Goal: Task Accomplishment & Management: Manage account settings

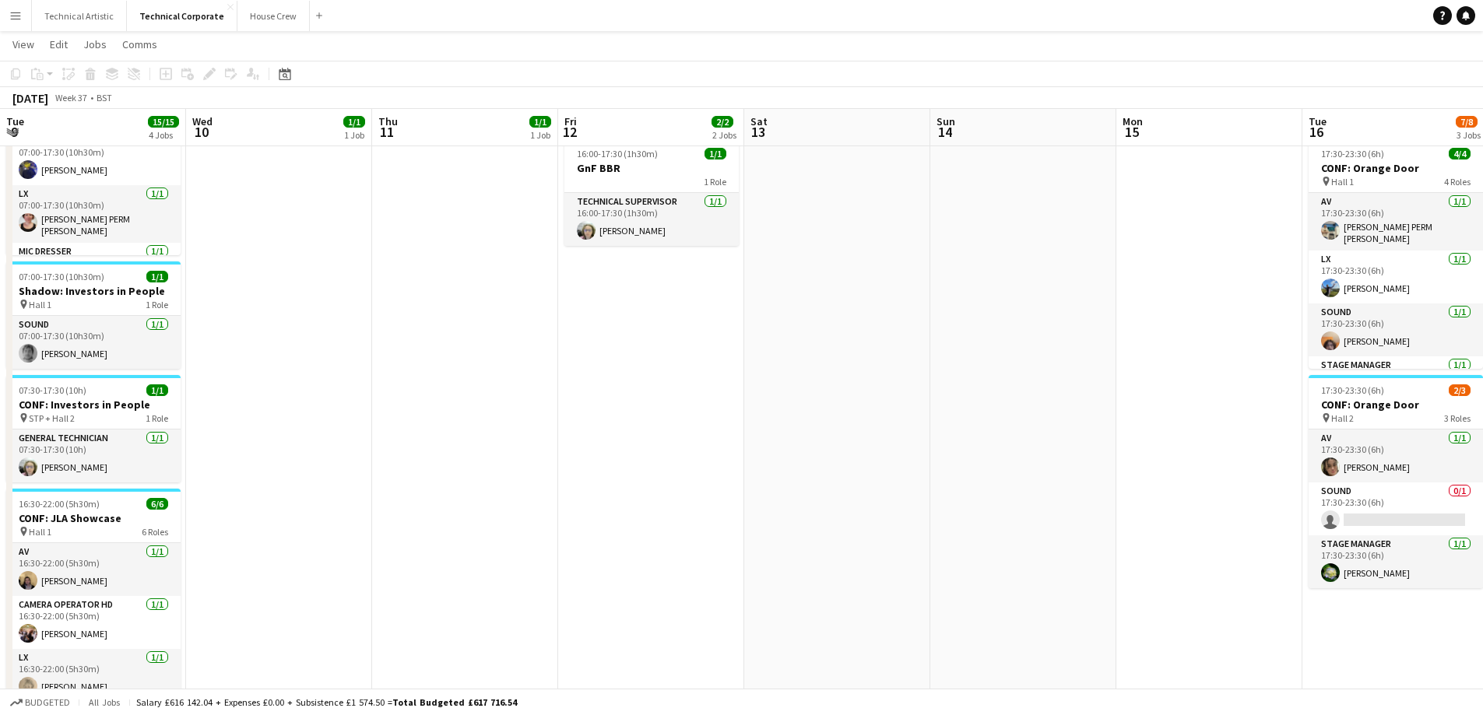
scroll to position [0, 550]
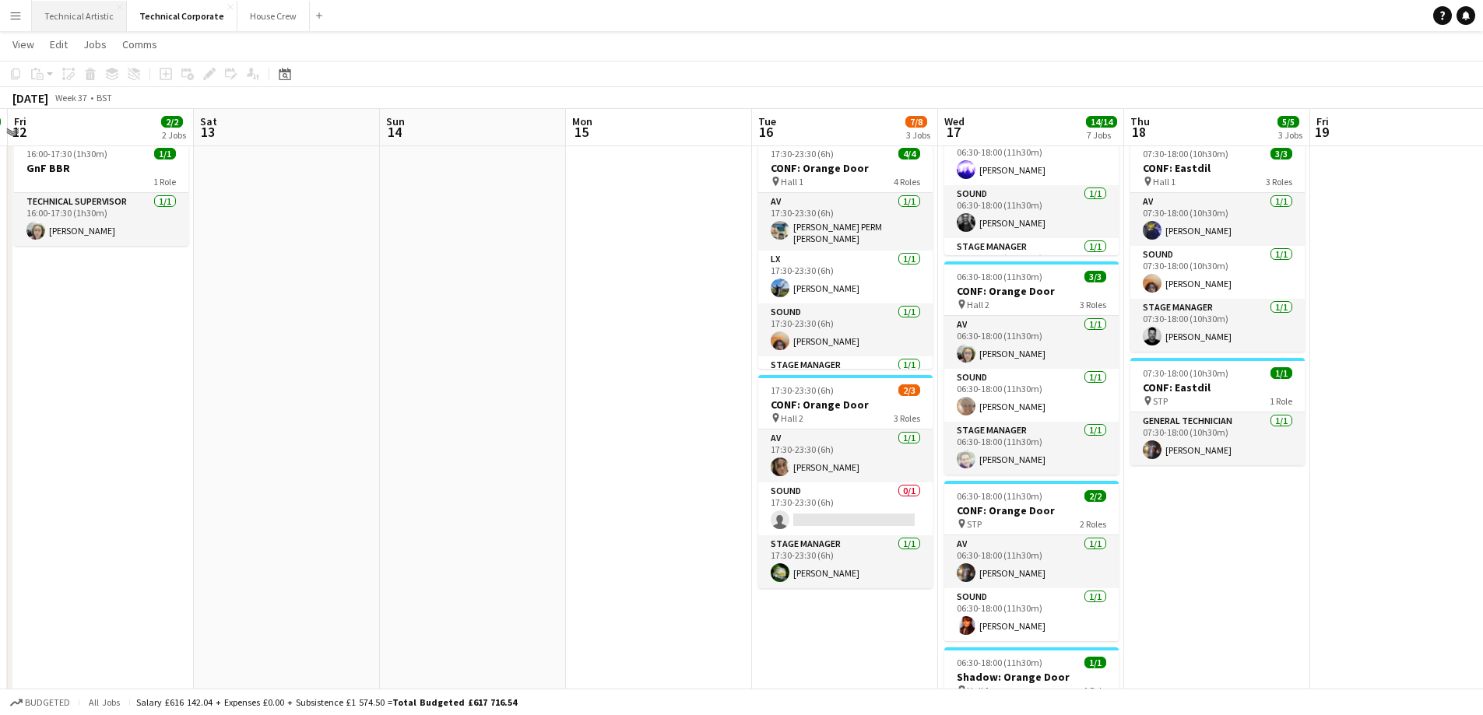
click at [78, 19] on button "Technical Artistic Close" at bounding box center [79, 16] width 95 height 30
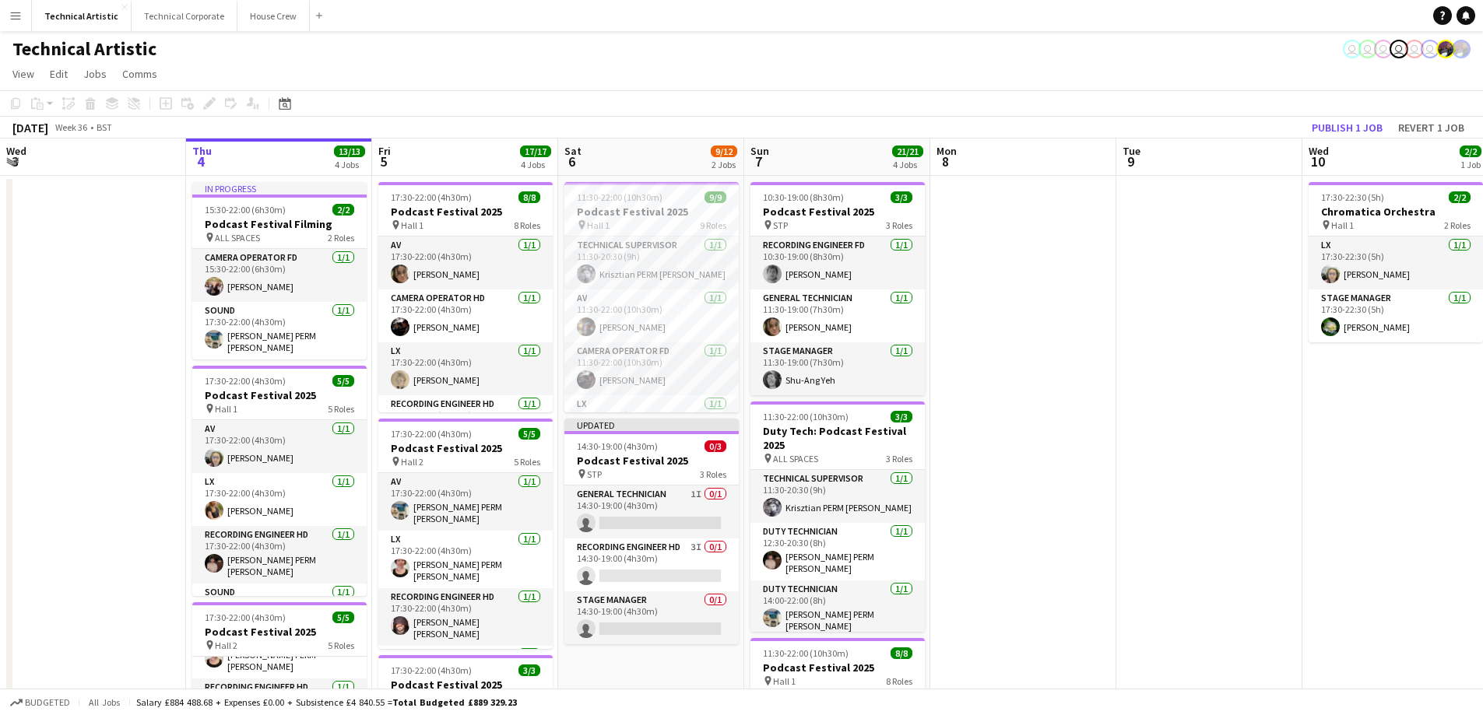
click at [1276, 333] on app-date-cell at bounding box center [1209, 663] width 186 height 974
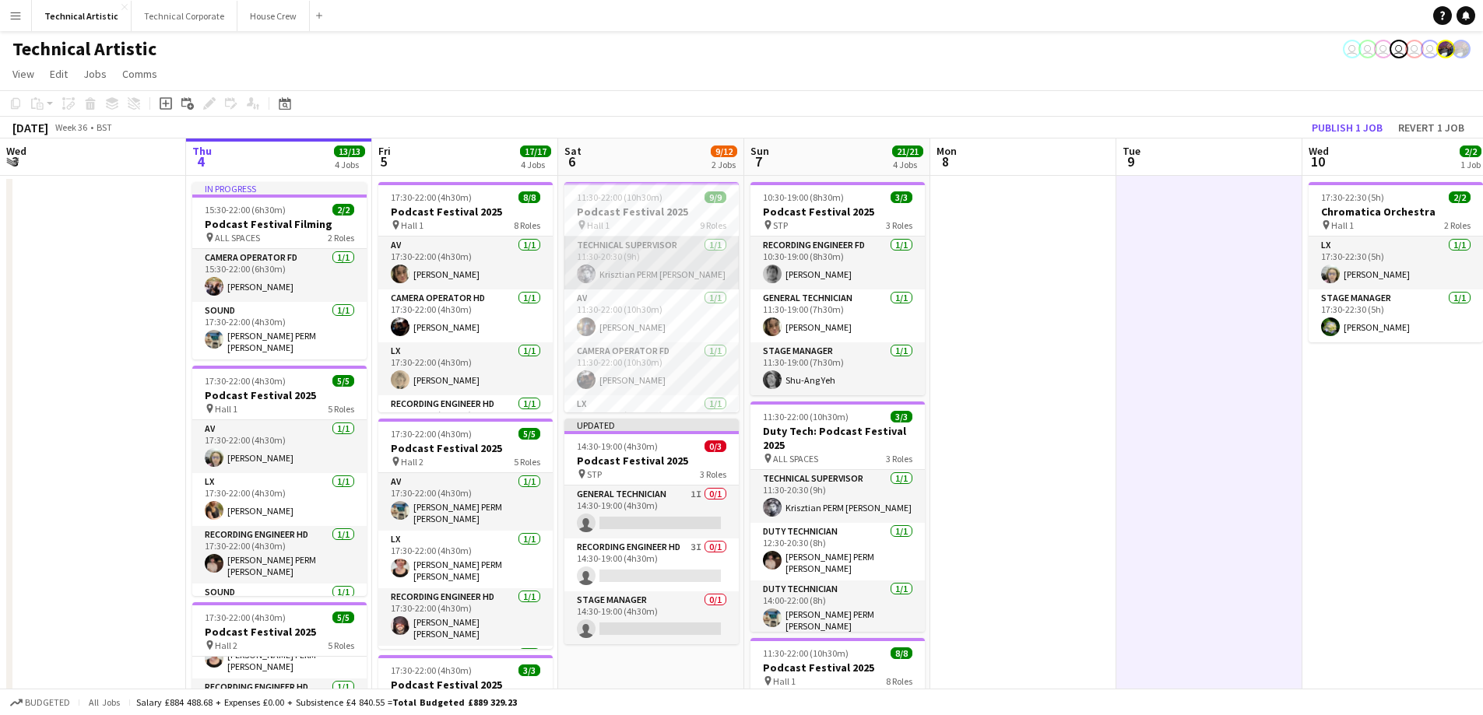
click at [719, 283] on app-card-role "Technical Supervisor [DATE] 11:30-20:30 (9h) Krisztian PERM [PERSON_NAME]" at bounding box center [651, 263] width 174 height 53
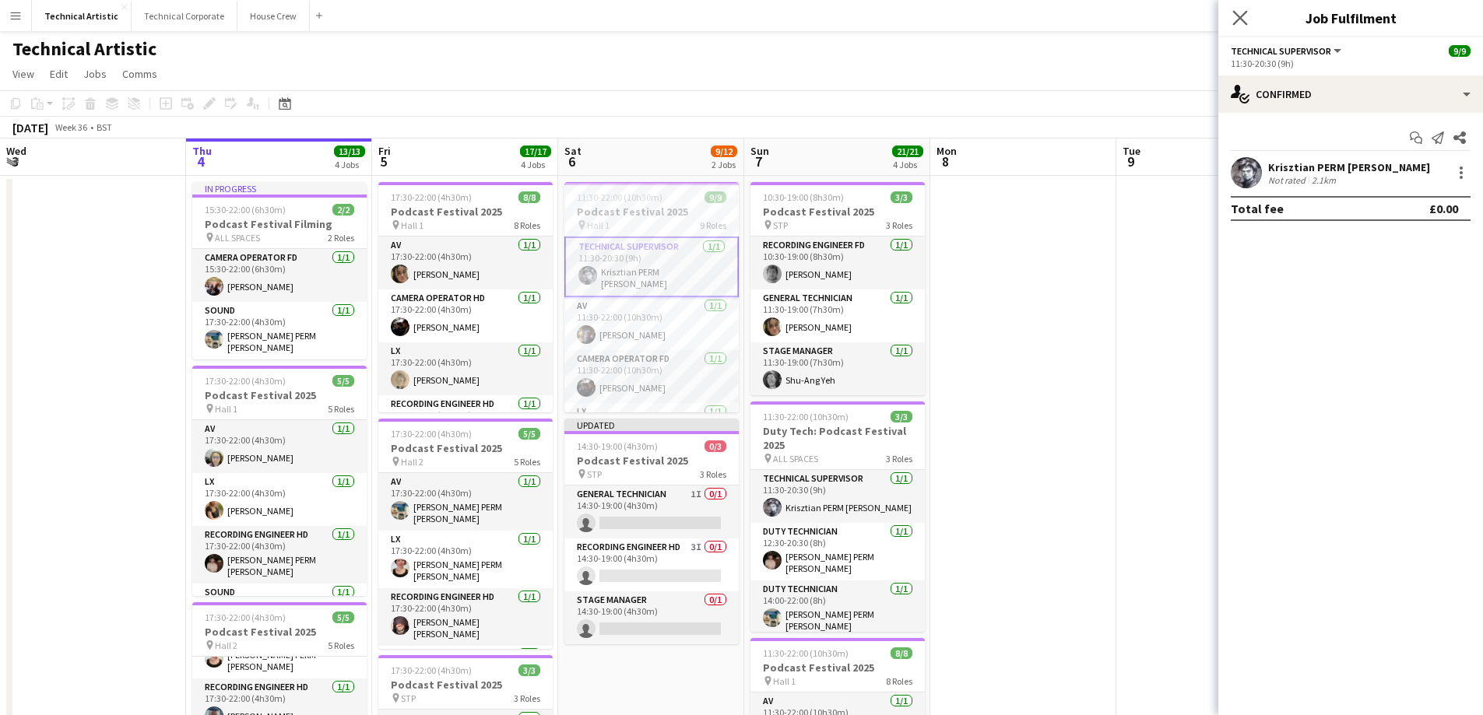
click at [1231, 18] on app-icon "Close pop-in" at bounding box center [1240, 18] width 23 height 23
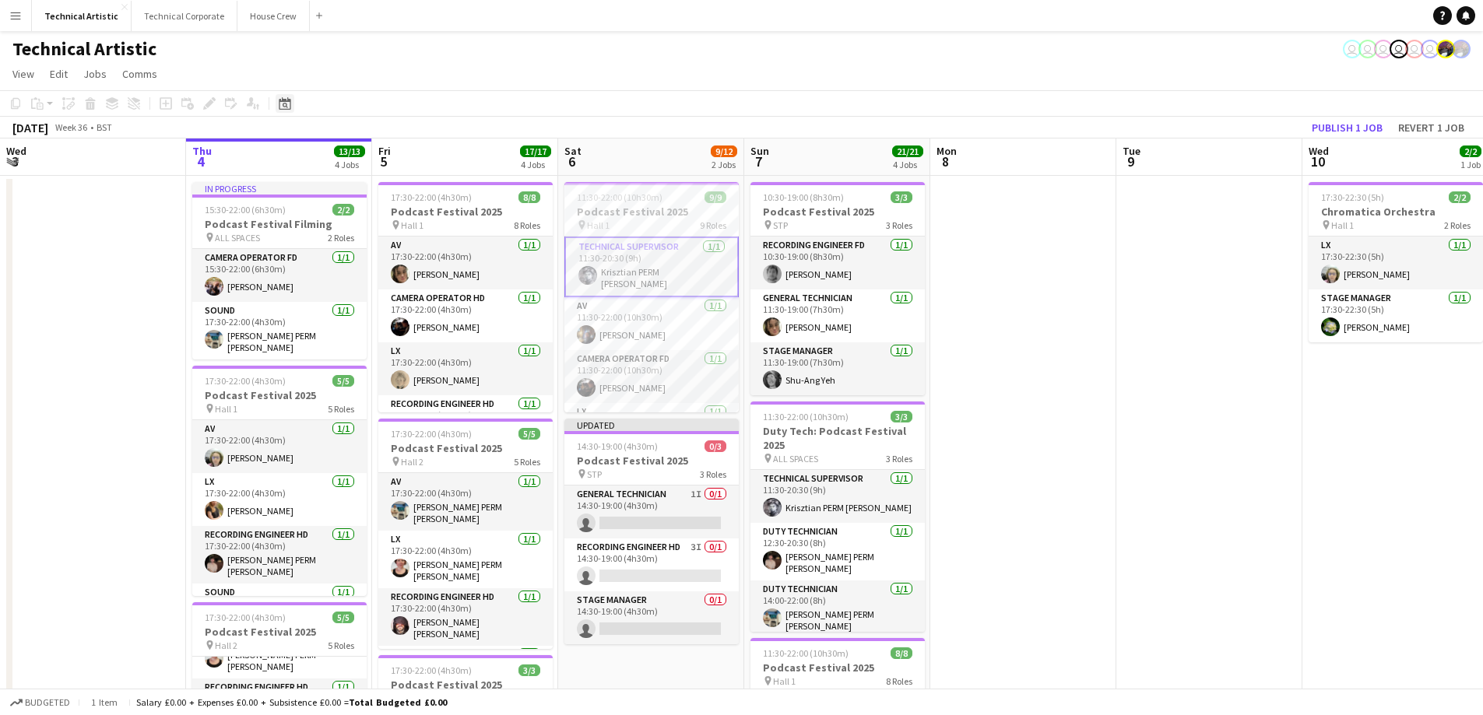
click at [282, 104] on icon "Date picker" at bounding box center [285, 103] width 12 height 12
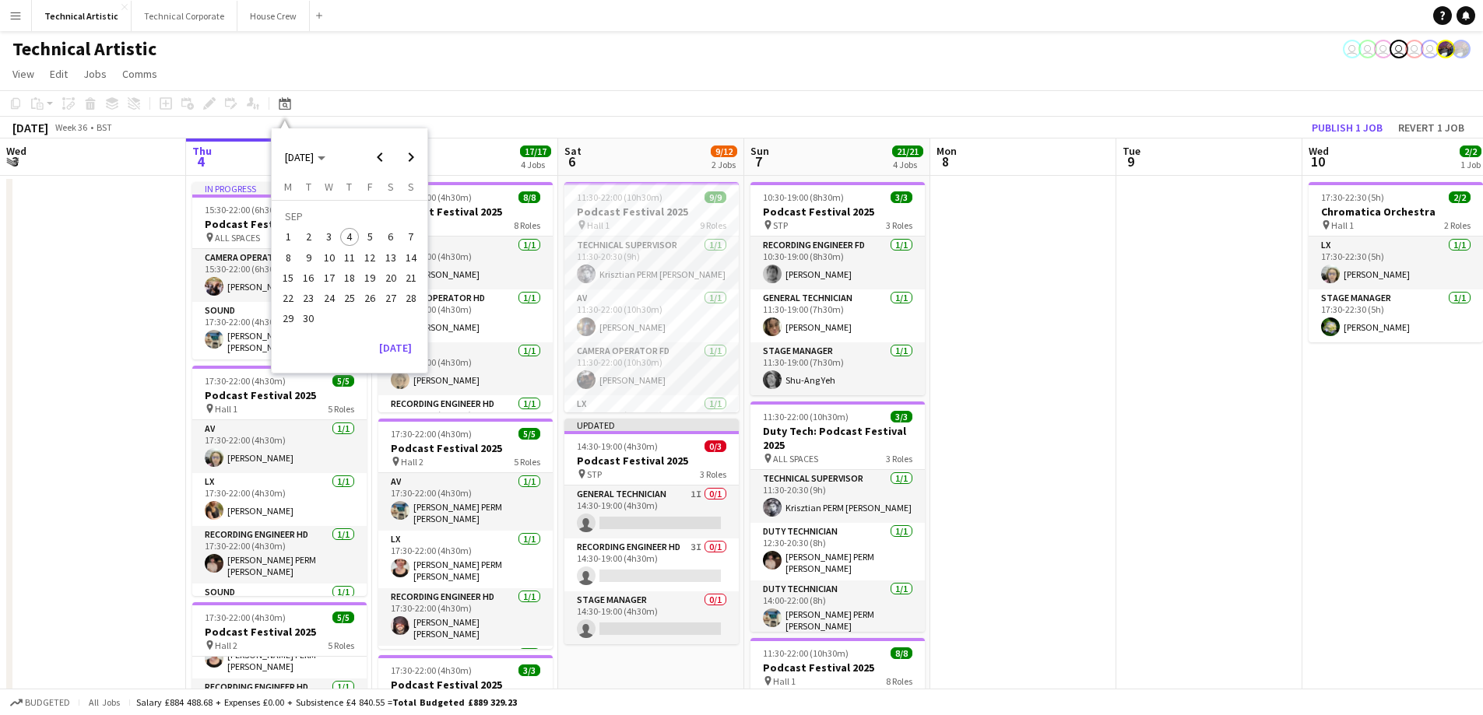
click at [293, 272] on span "15" at bounding box center [288, 278] width 19 height 19
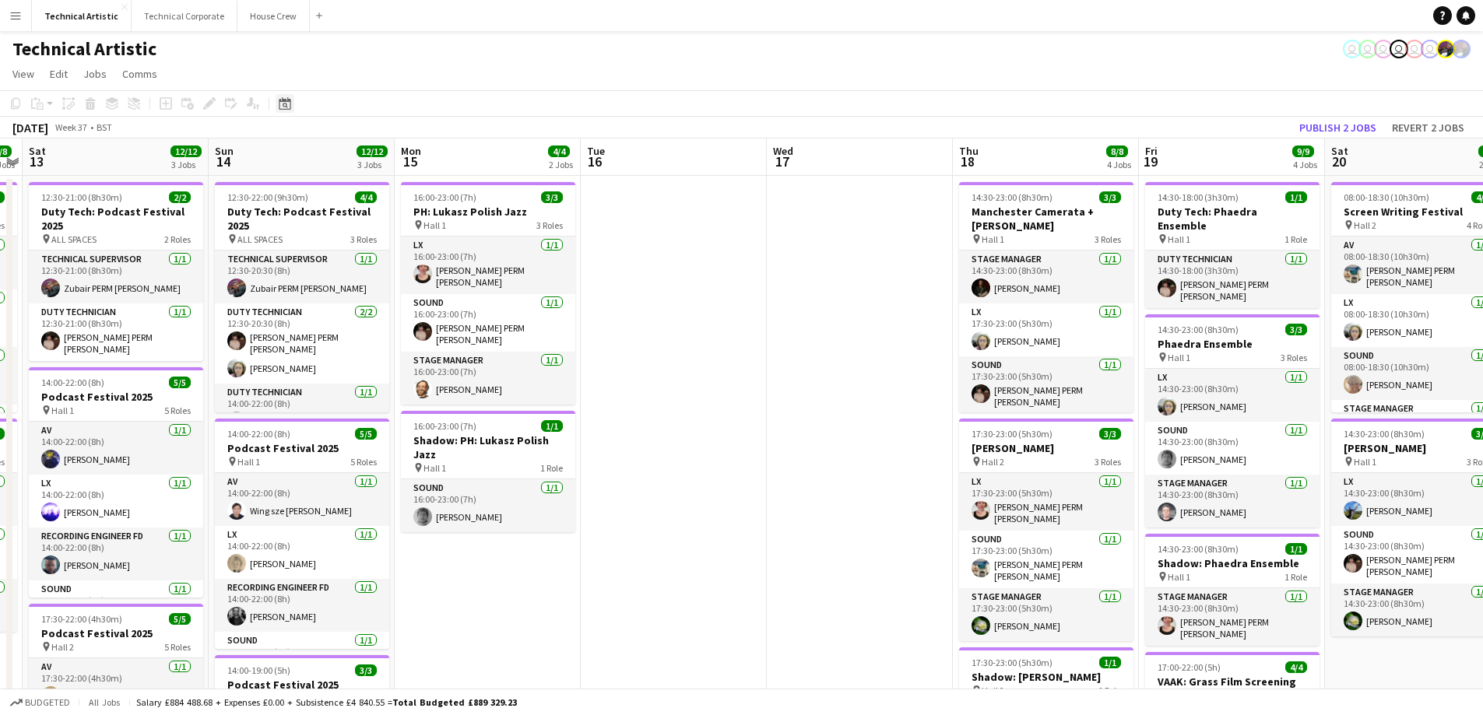
click at [286, 97] on div "Date picker" at bounding box center [285, 103] width 19 height 19
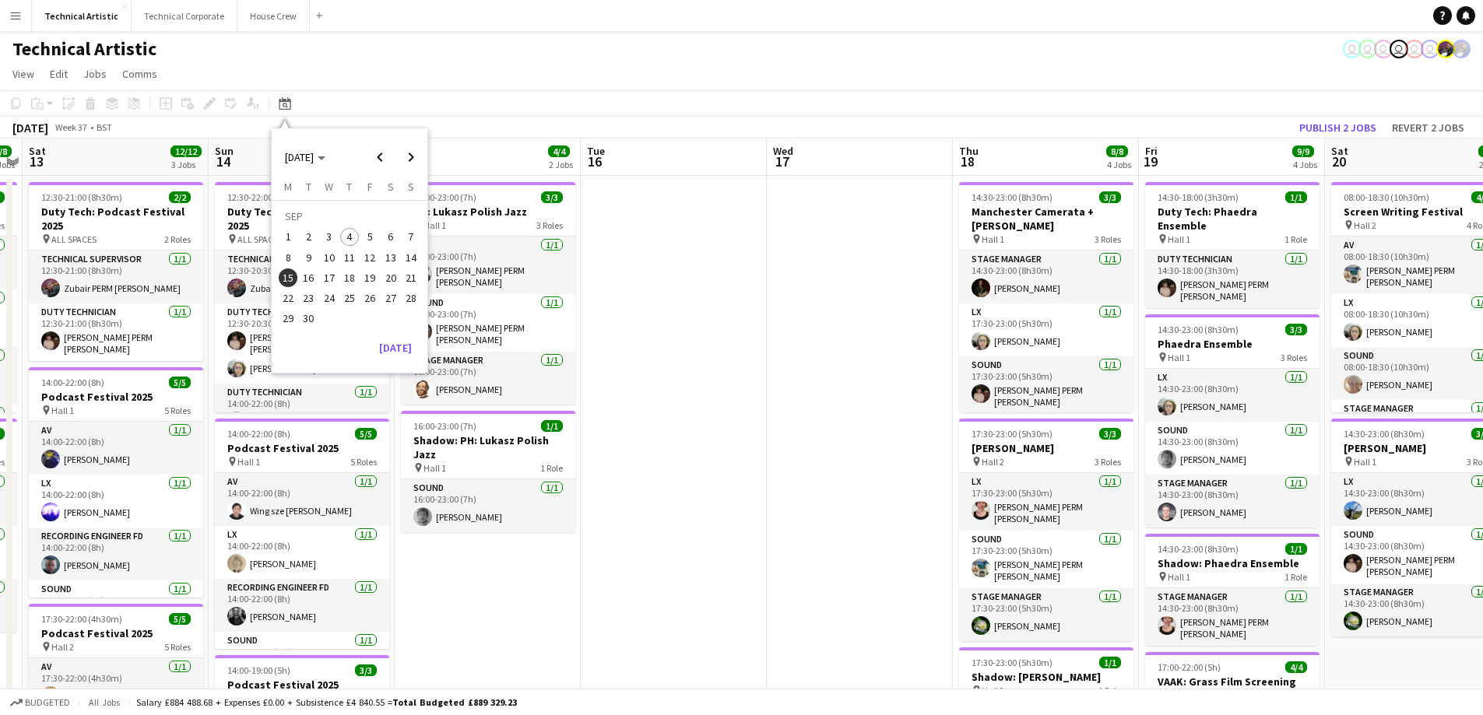
click at [357, 232] on span "4" at bounding box center [349, 237] width 19 height 19
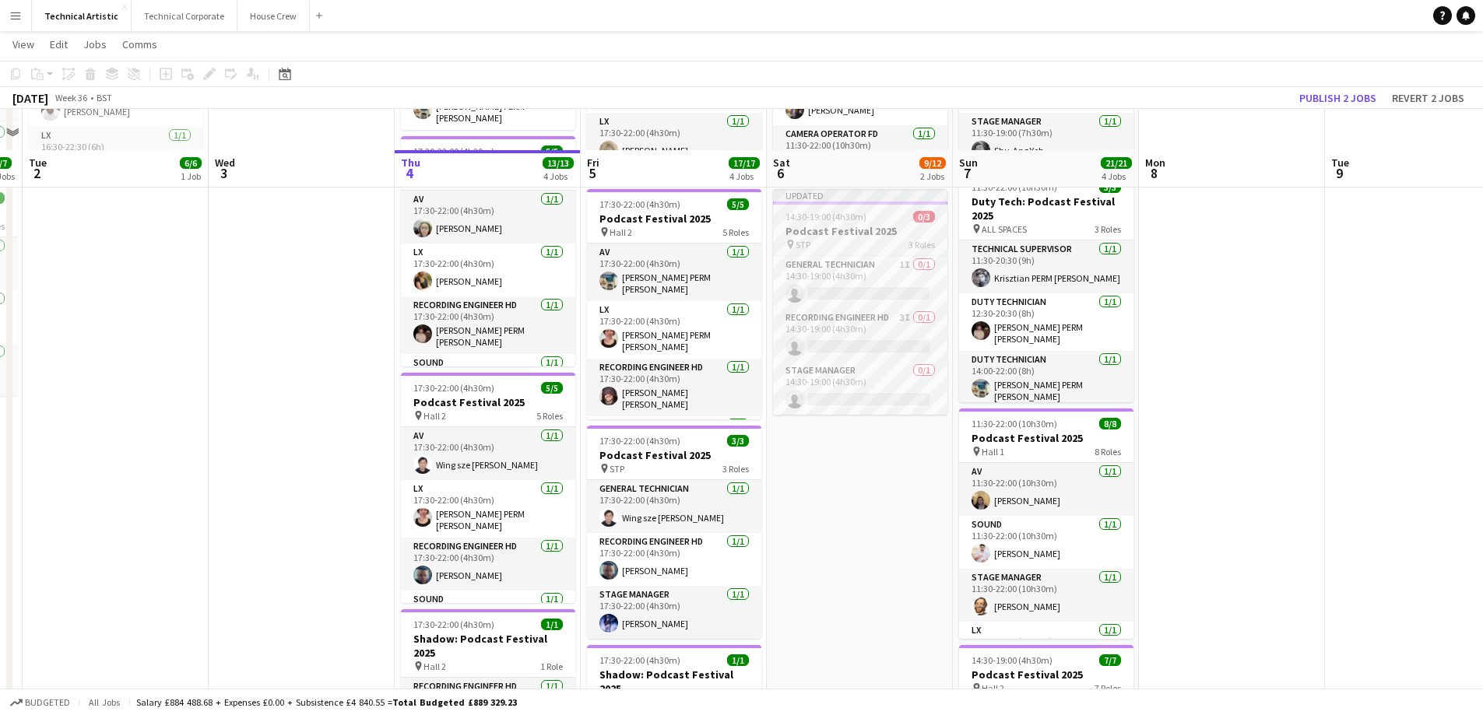
scroll to position [156, 0]
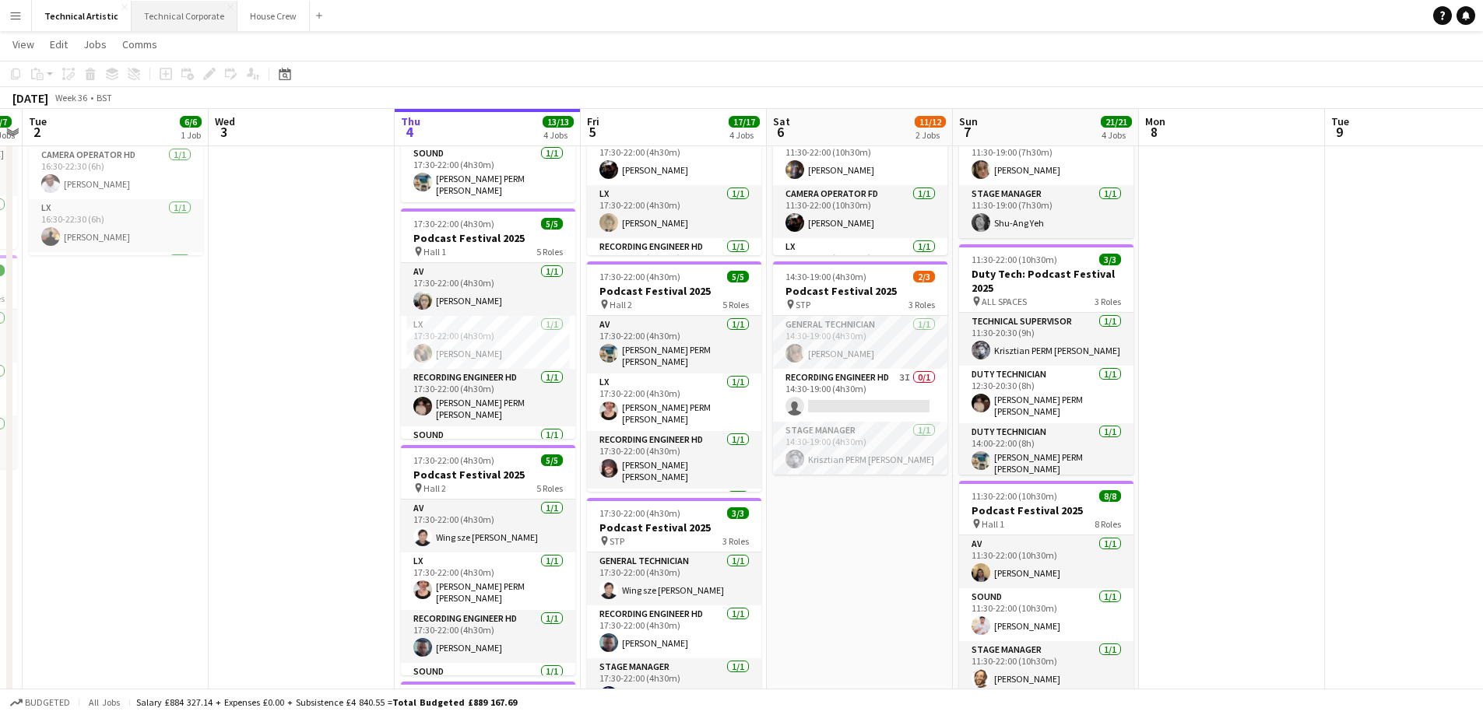
click at [153, 23] on button "Technical Corporate Close" at bounding box center [185, 16] width 106 height 30
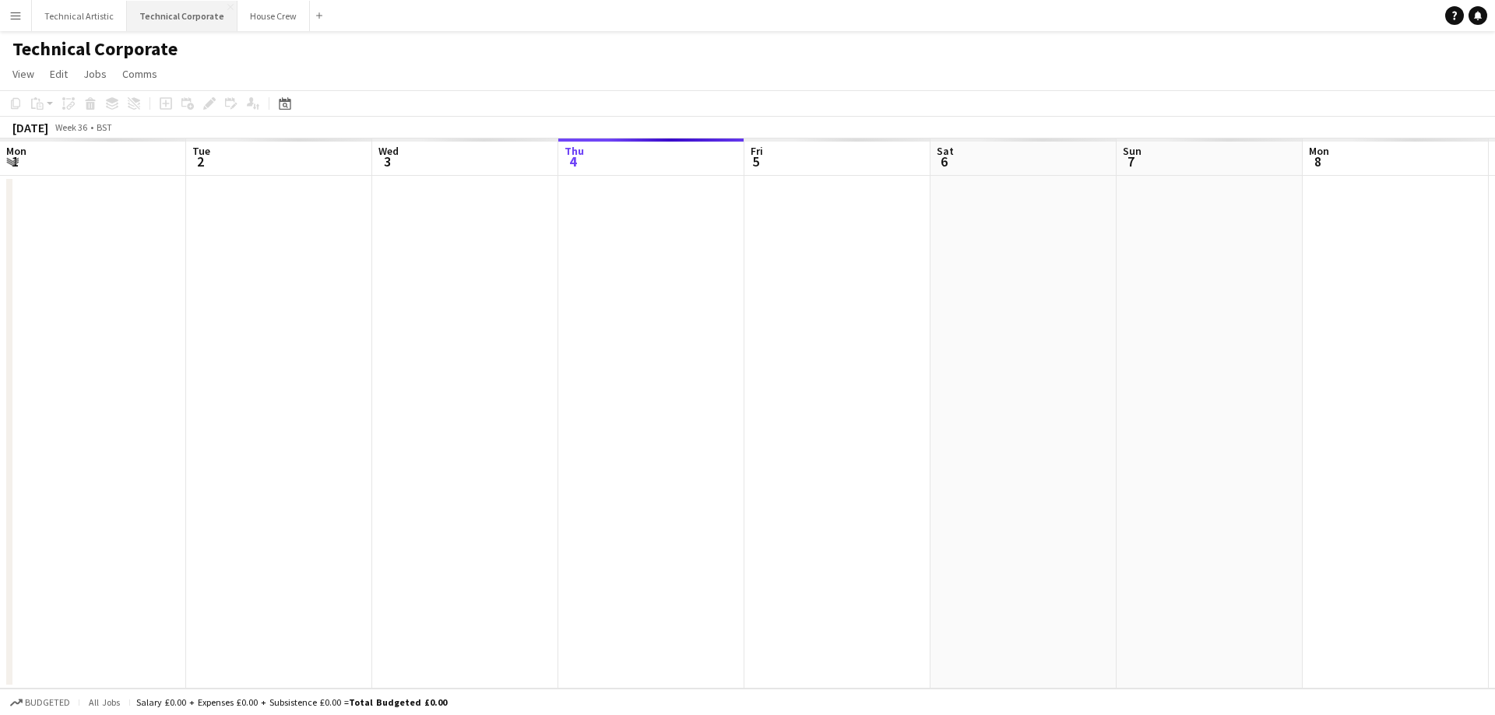
scroll to position [0, 372]
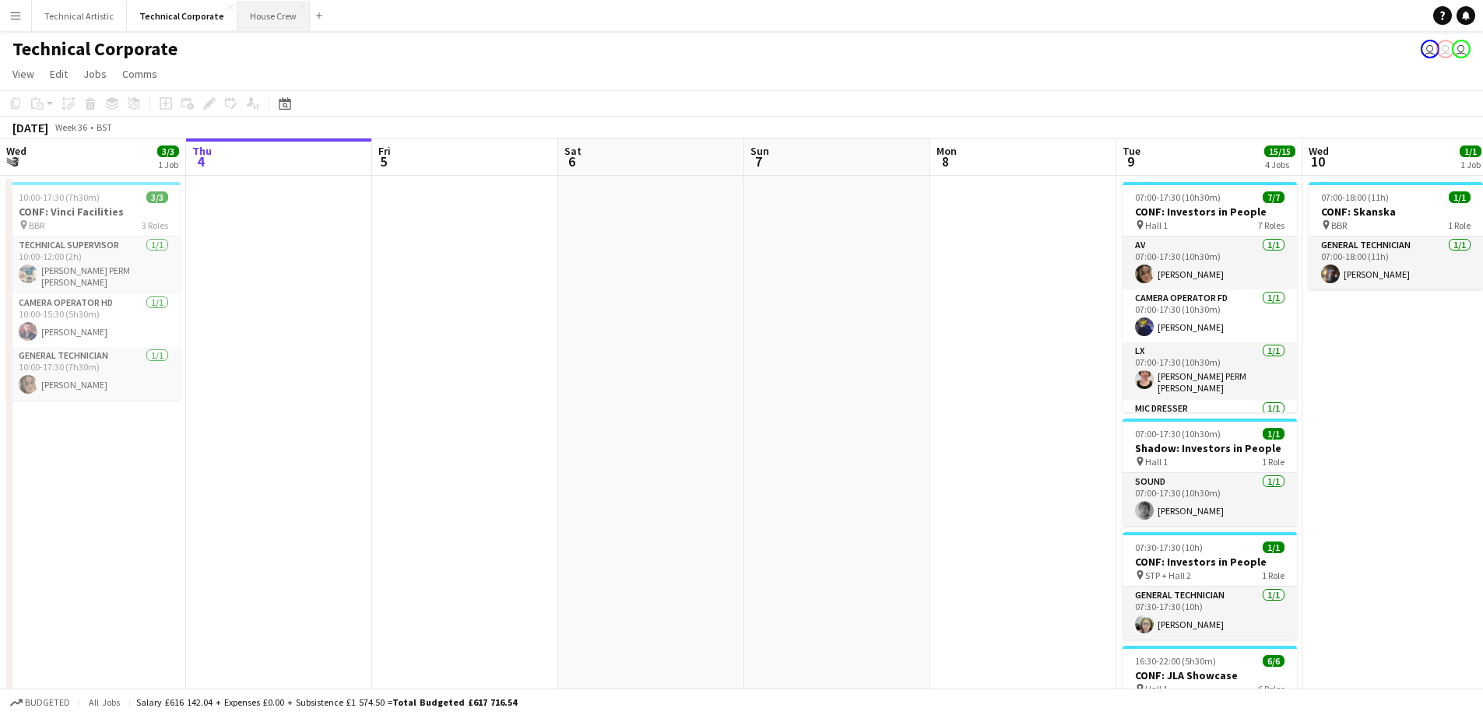
click at [262, 28] on button "House Crew Close" at bounding box center [273, 16] width 72 height 30
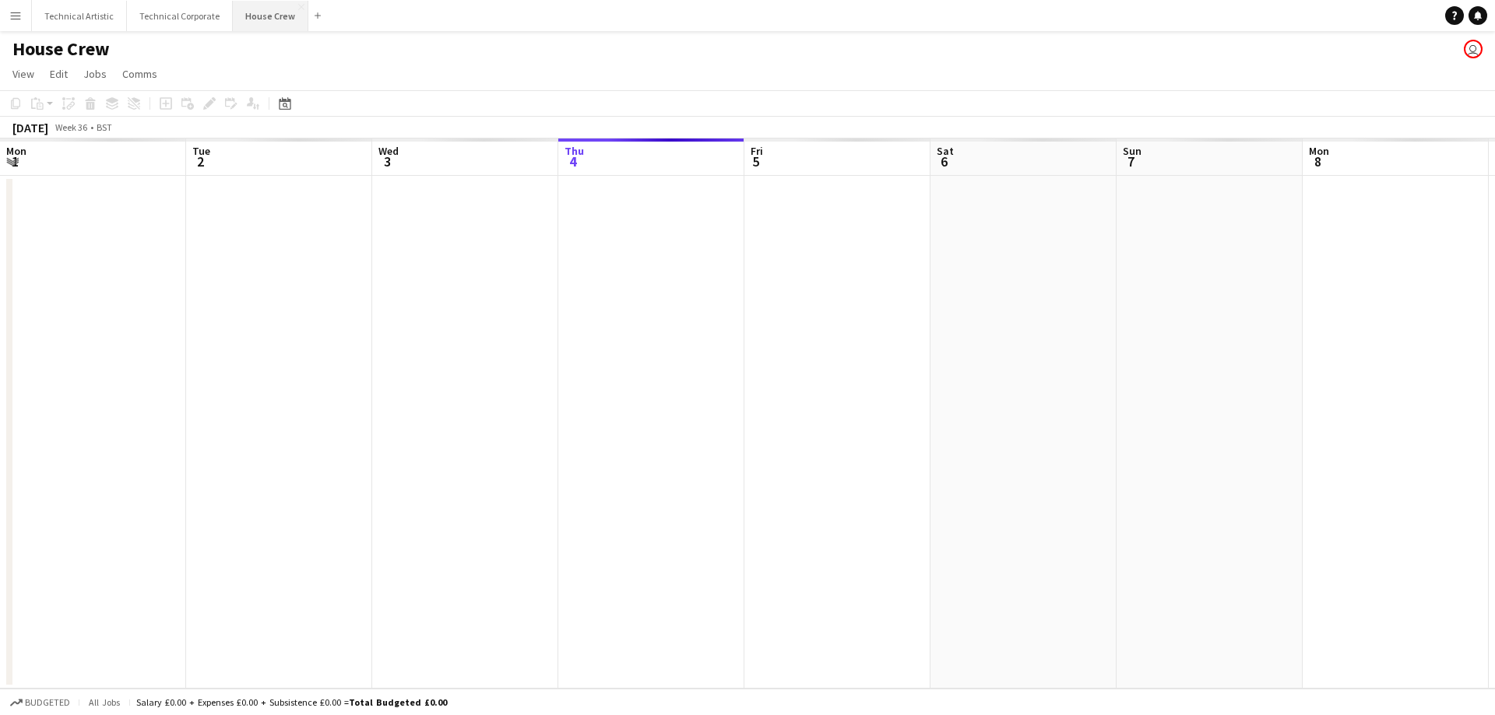
scroll to position [0, 372]
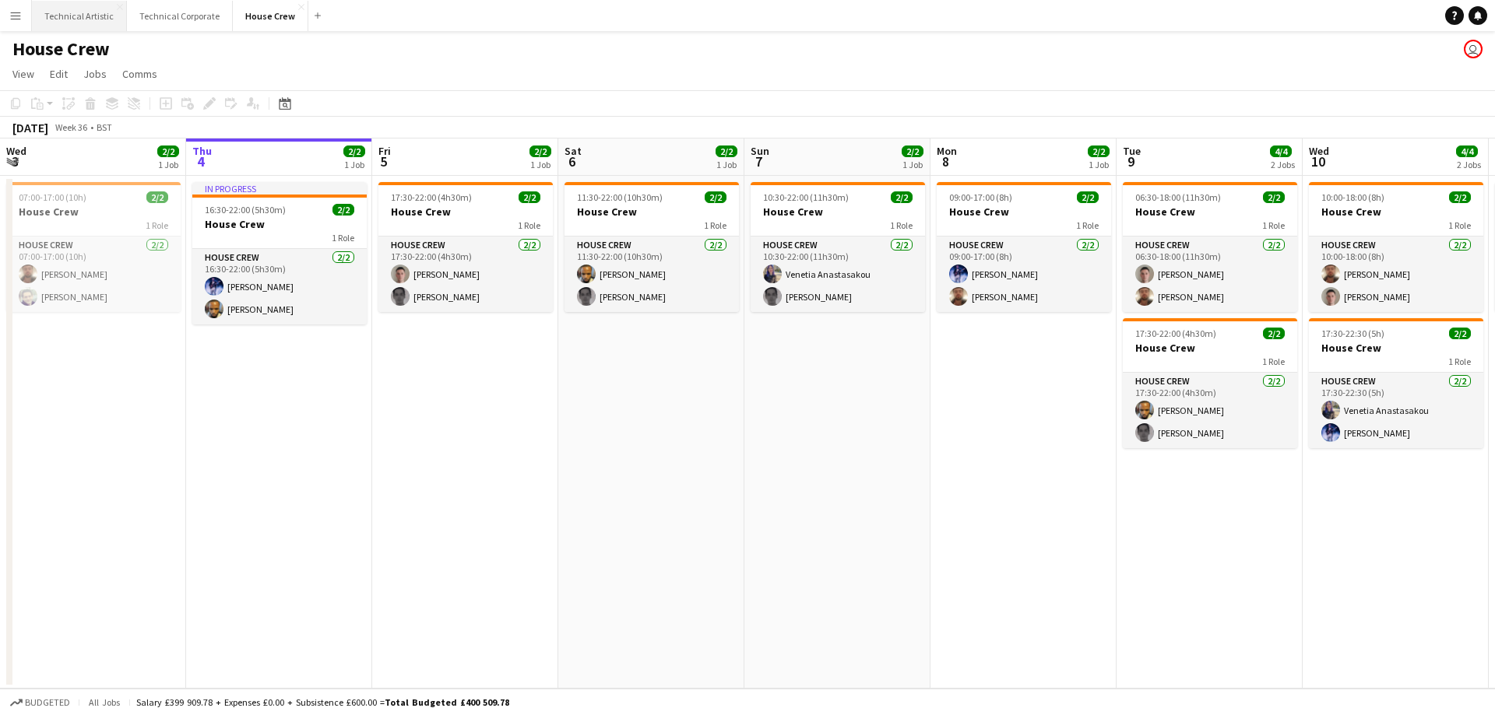
click at [63, 26] on button "Technical Artistic Close" at bounding box center [79, 16] width 95 height 30
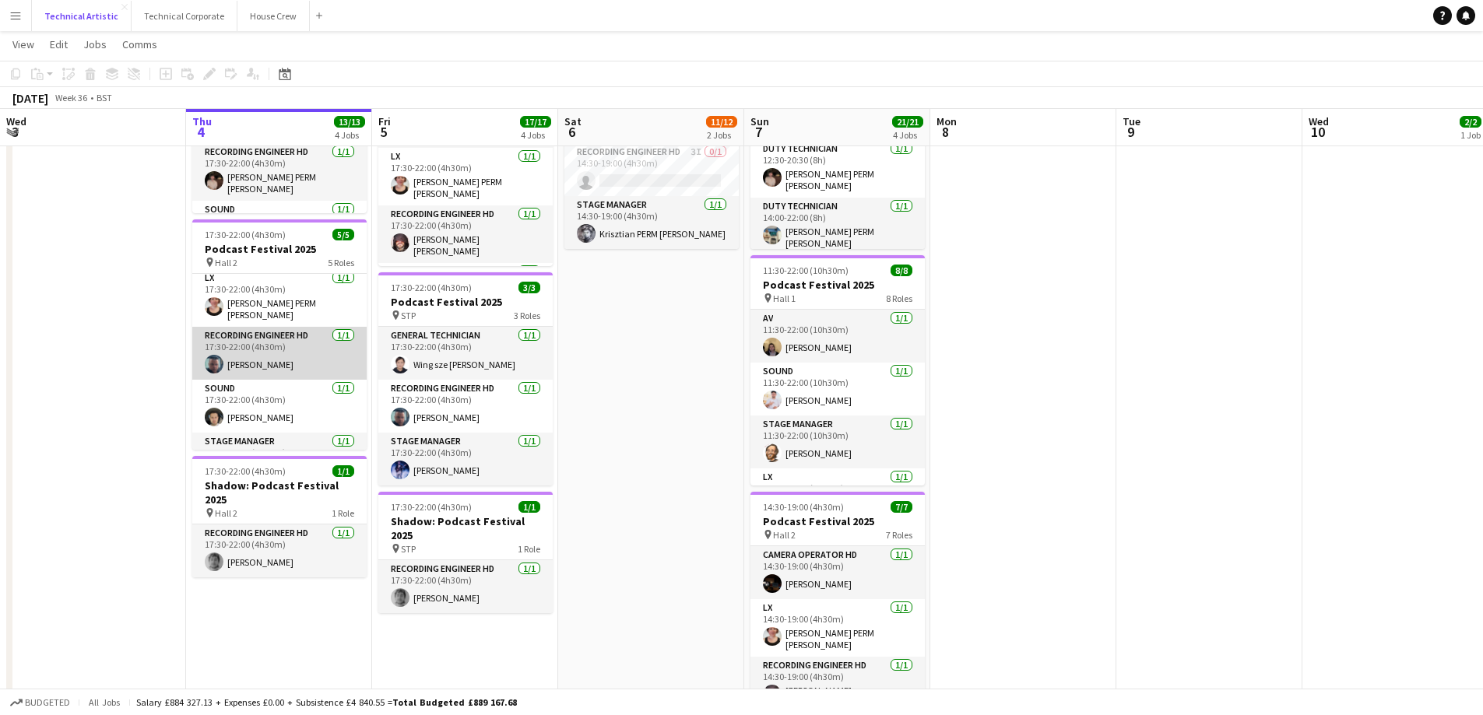
scroll to position [89, 0]
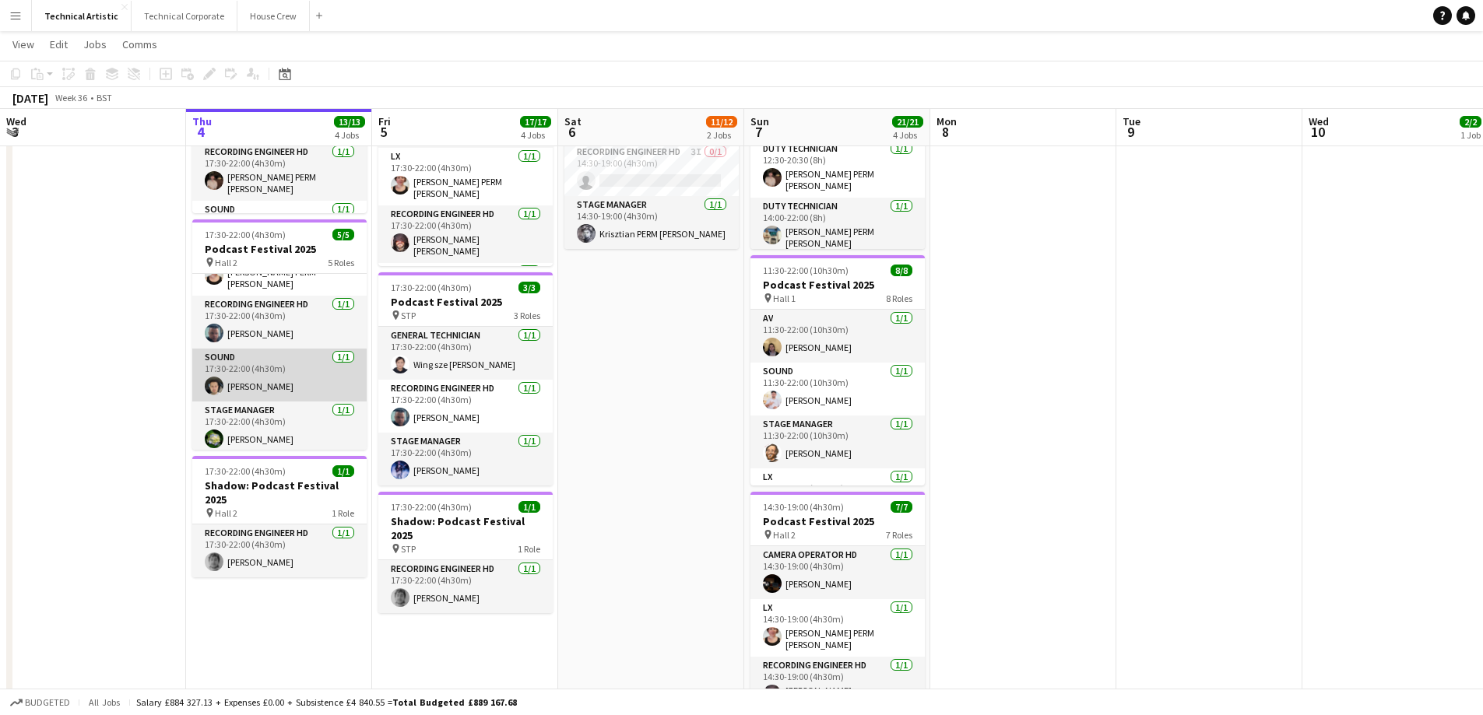
click at [206, 369] on app-card-role "Sound [DATE] 17:30-22:00 (4h30m) [PERSON_NAME]" at bounding box center [279, 375] width 174 height 53
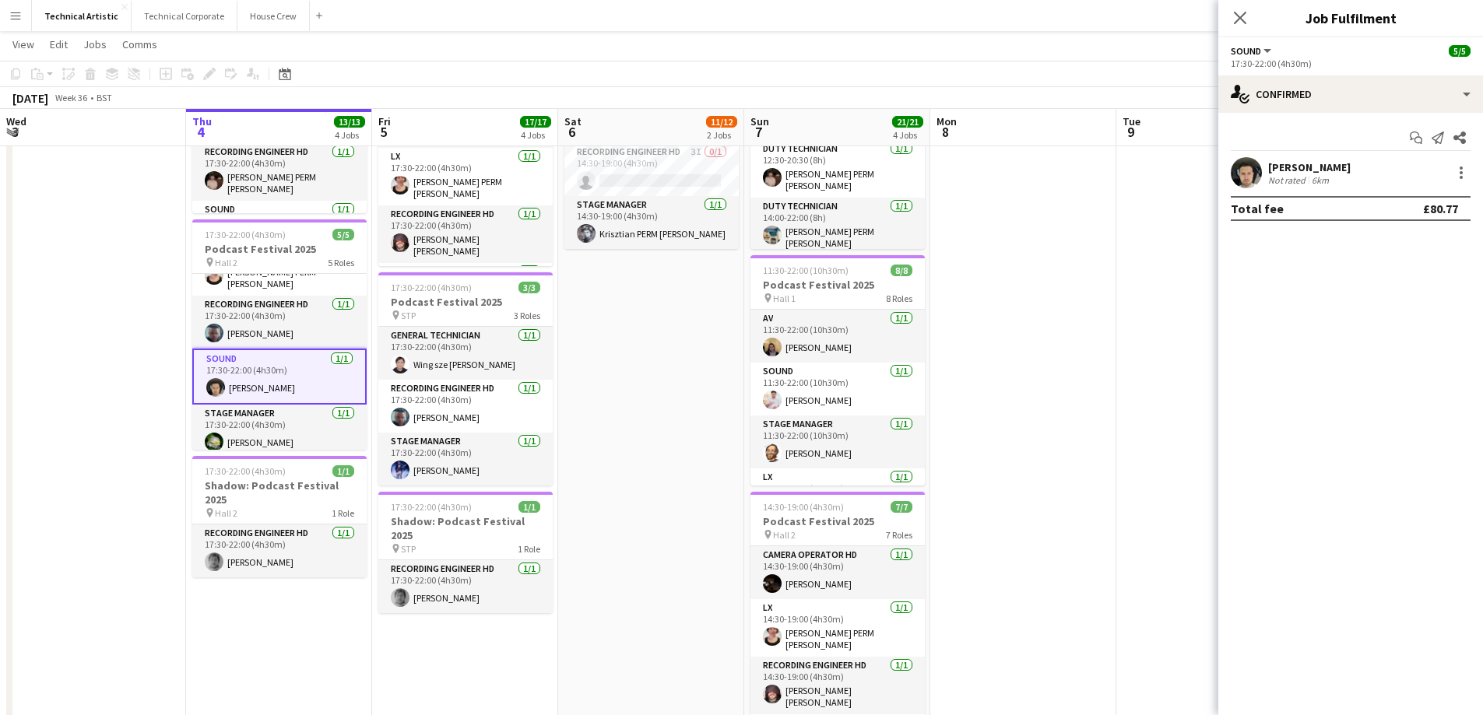
click at [1245, 172] on app-user-avatar at bounding box center [1246, 172] width 31 height 31
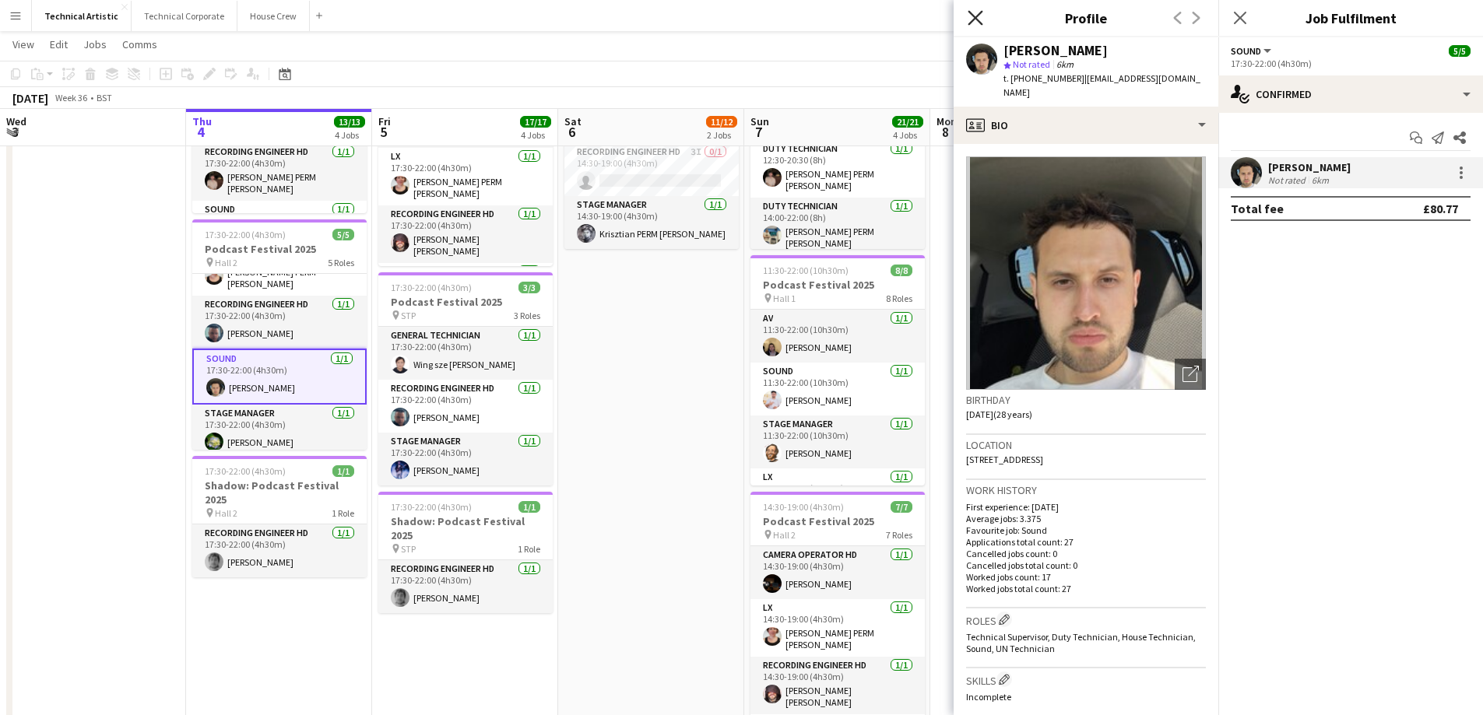
click at [978, 21] on icon at bounding box center [975, 17] width 15 height 15
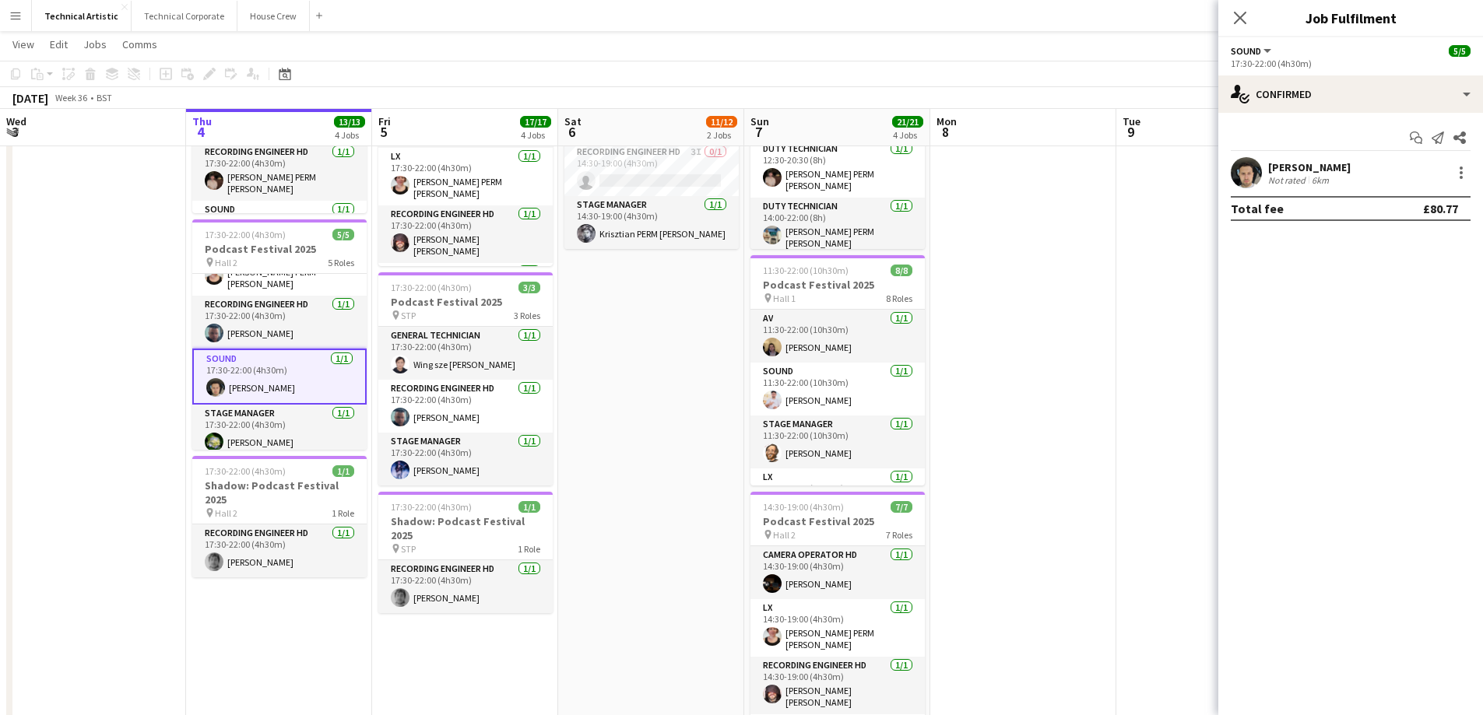
click at [1010, 305] on app-date-cell at bounding box center [1023, 280] width 186 height 974
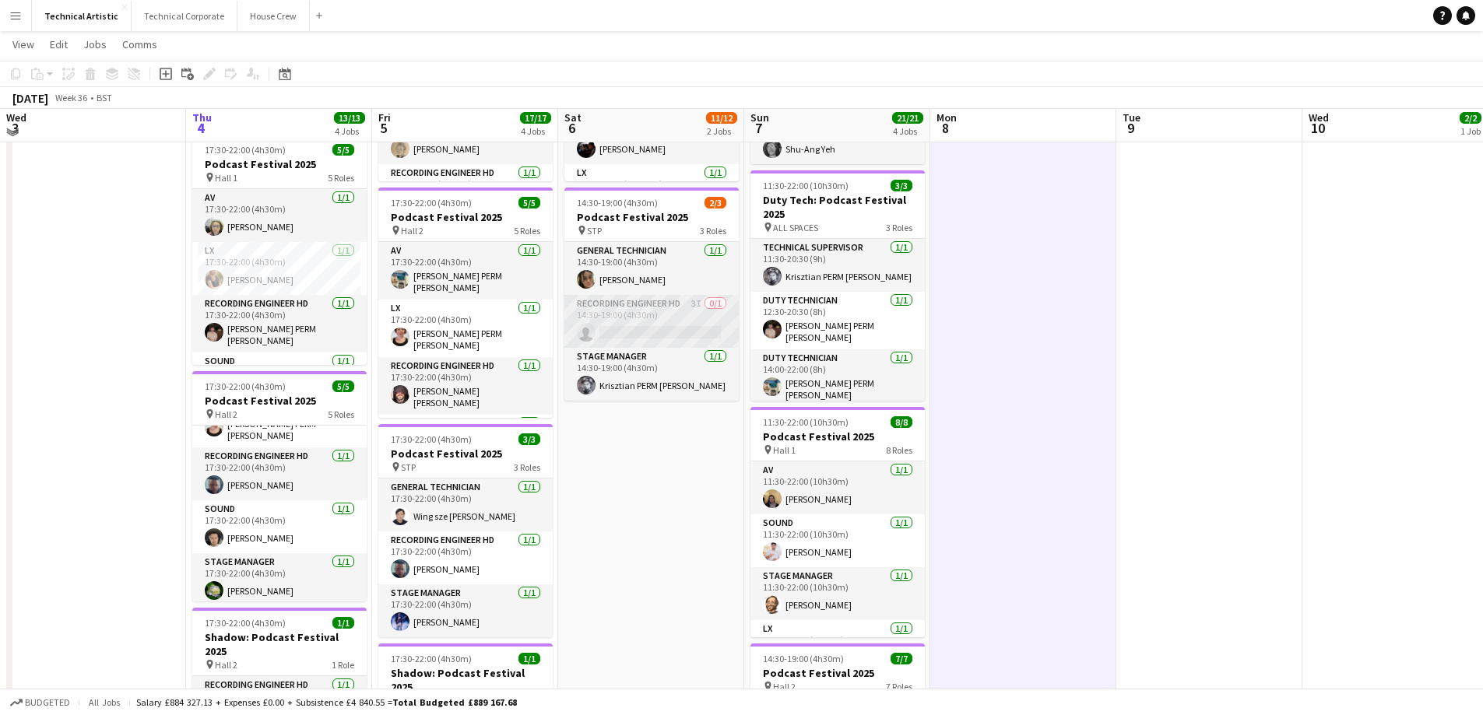
scroll to position [226, 0]
